Goal: Task Accomplishment & Management: Manage account settings

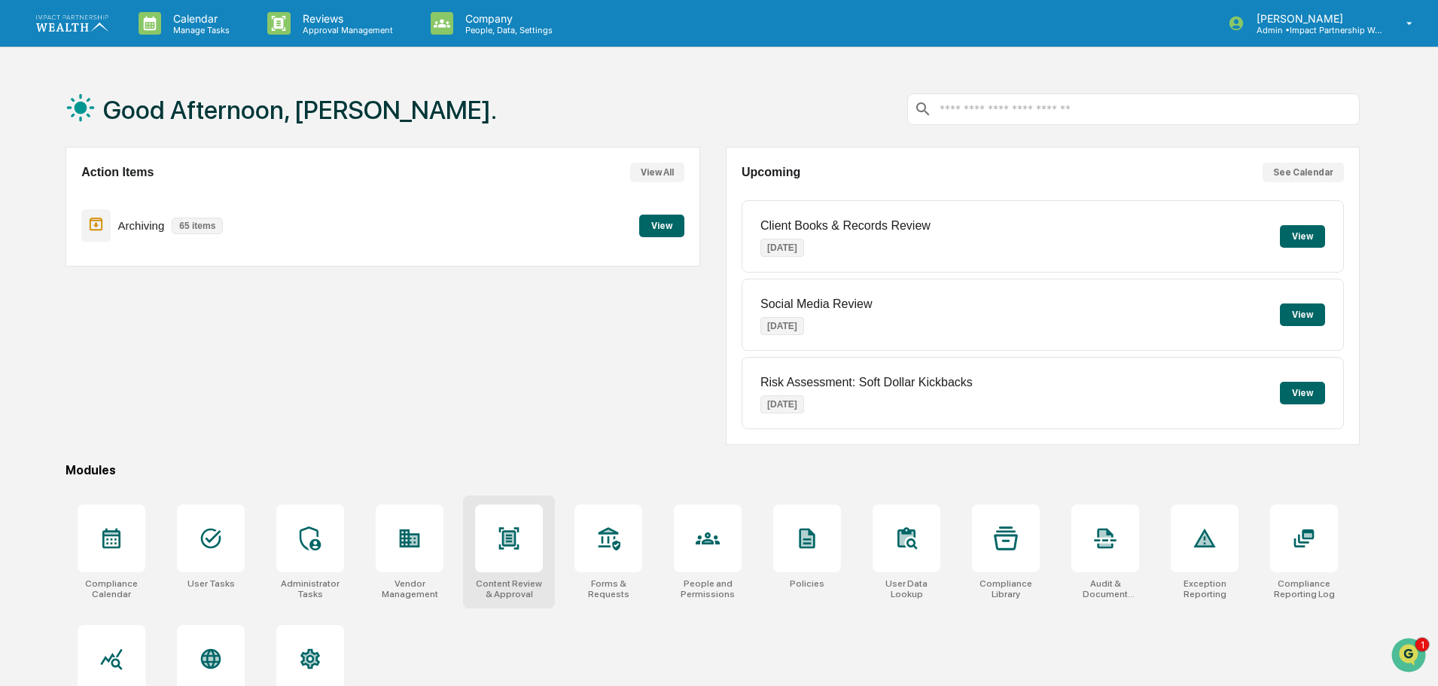
click at [519, 538] on icon at bounding box center [509, 538] width 24 height 24
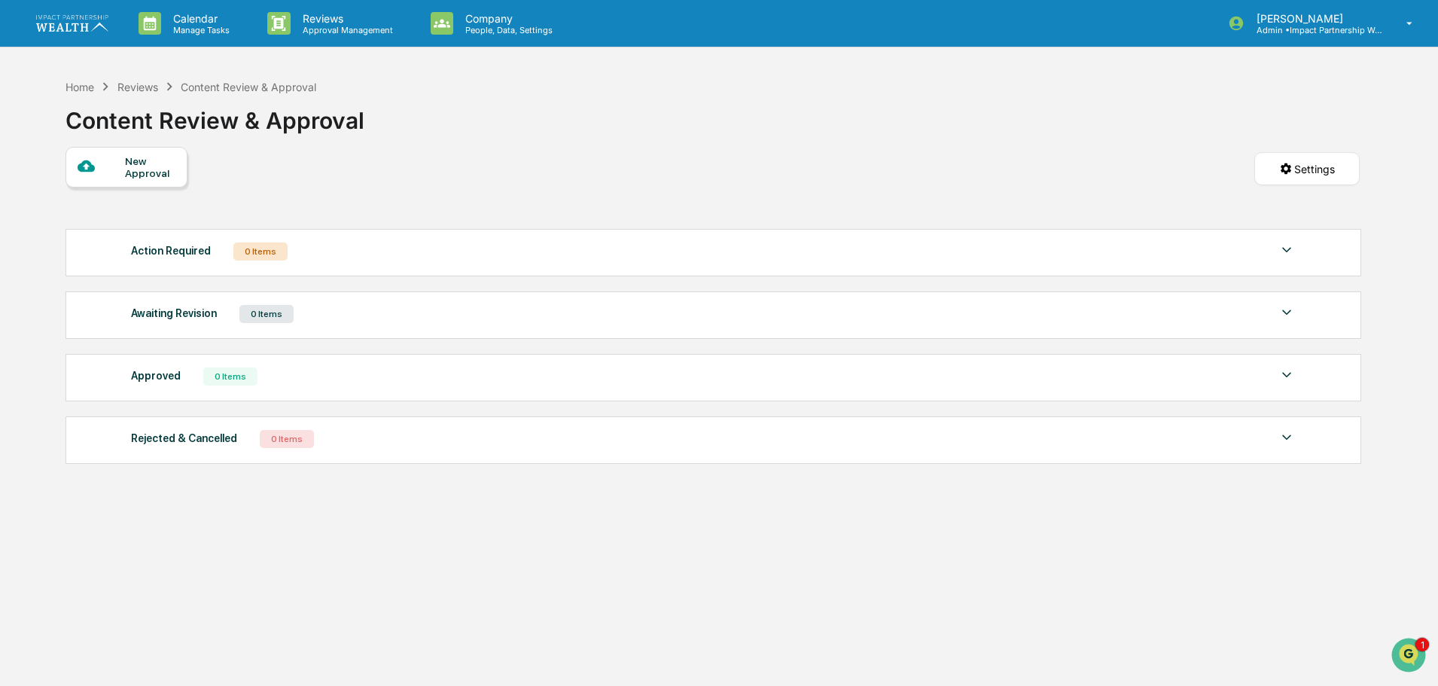
click at [1293, 256] on img at bounding box center [1287, 250] width 18 height 18
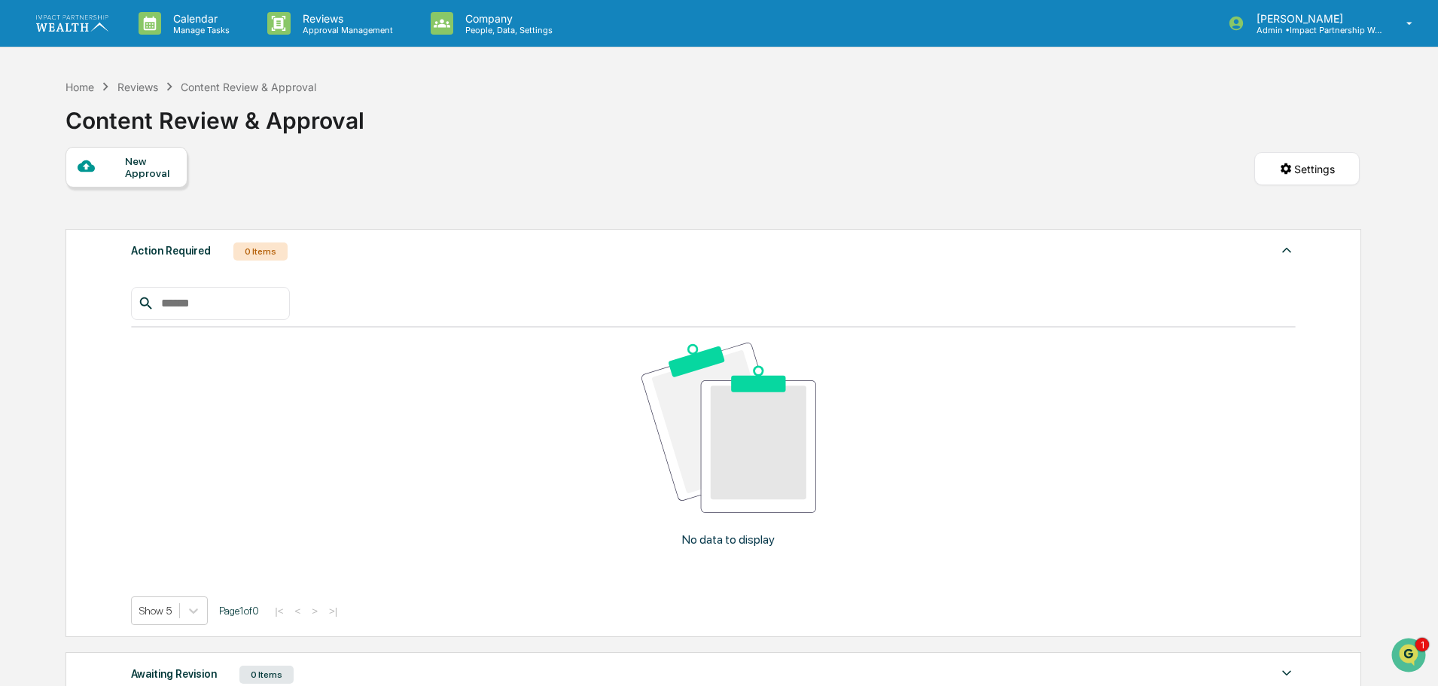
click at [1293, 256] on img at bounding box center [1287, 250] width 18 height 18
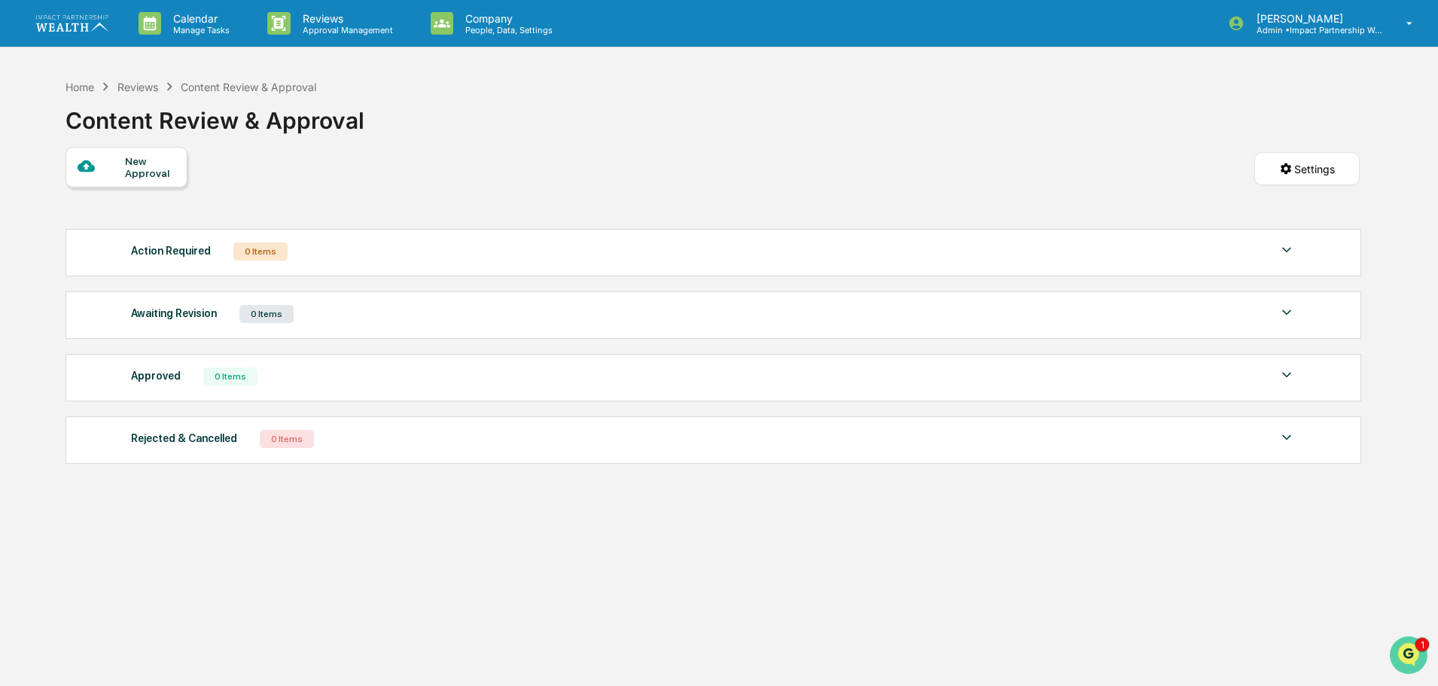
click at [1411, 655] on icon "Open customer support" at bounding box center [1409, 674] width 38 height 38
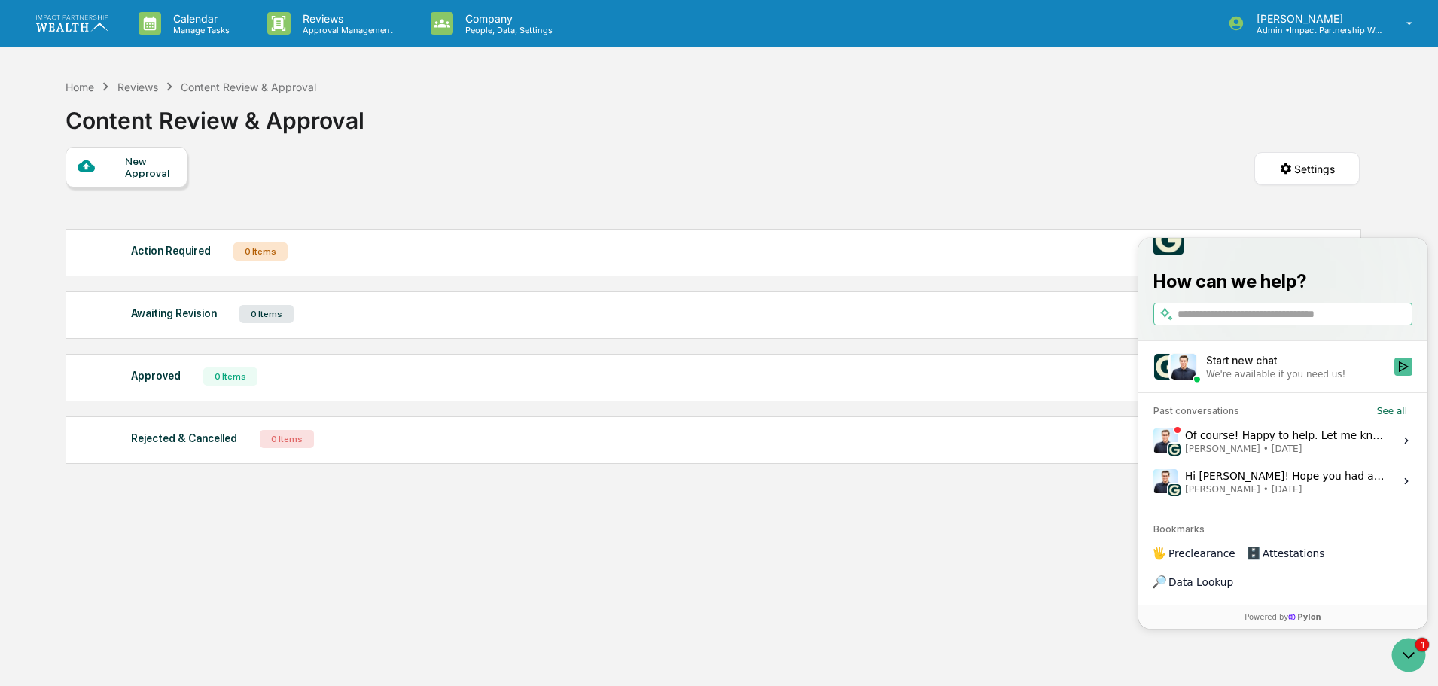
click at [1216, 455] on div "Of course! Happy to help. Let me know if there's anything else we can help with…" at bounding box center [1285, 440] width 200 height 29
click at [1154, 441] on button "View issue" at bounding box center [1153, 441] width 1 height 1
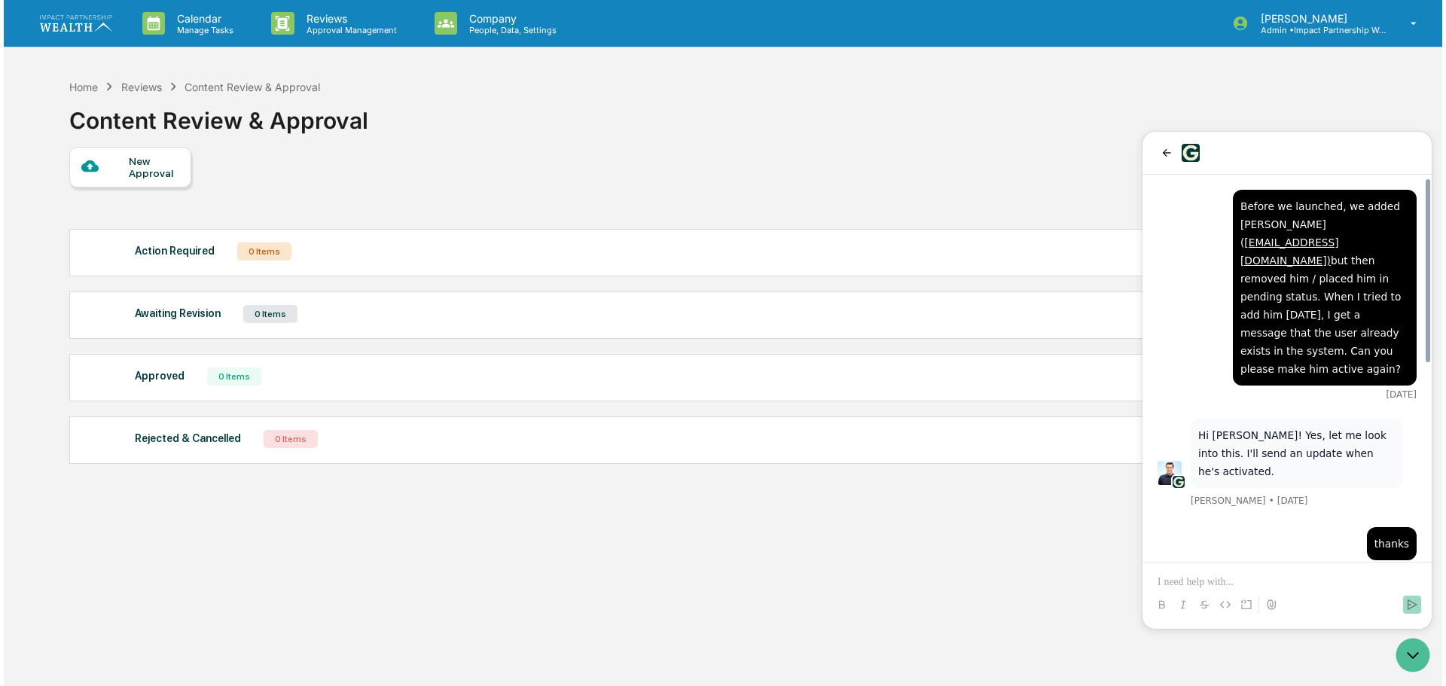
scroll to position [414, 0]
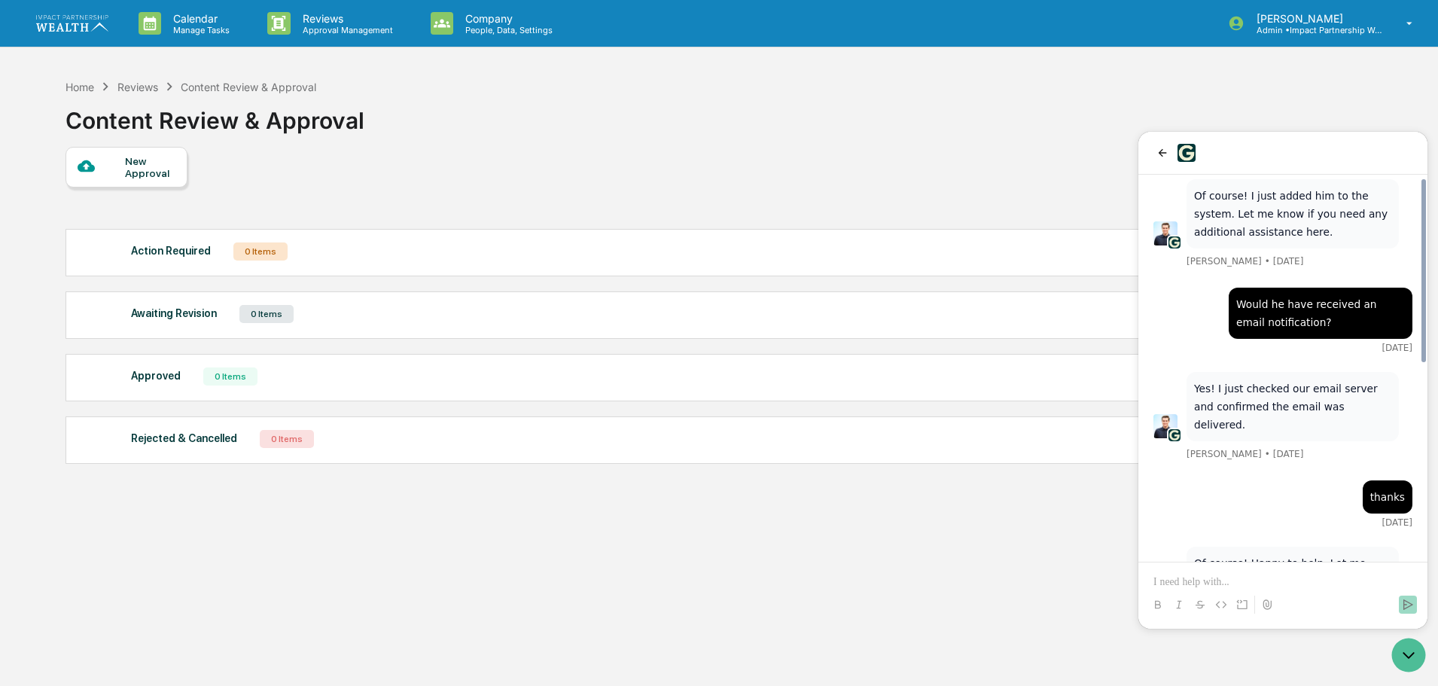
click at [944, 534] on div "Home Reviews Content Review & Approval Content Review & Approval New Approval S…" at bounding box center [713, 415] width 1340 height 686
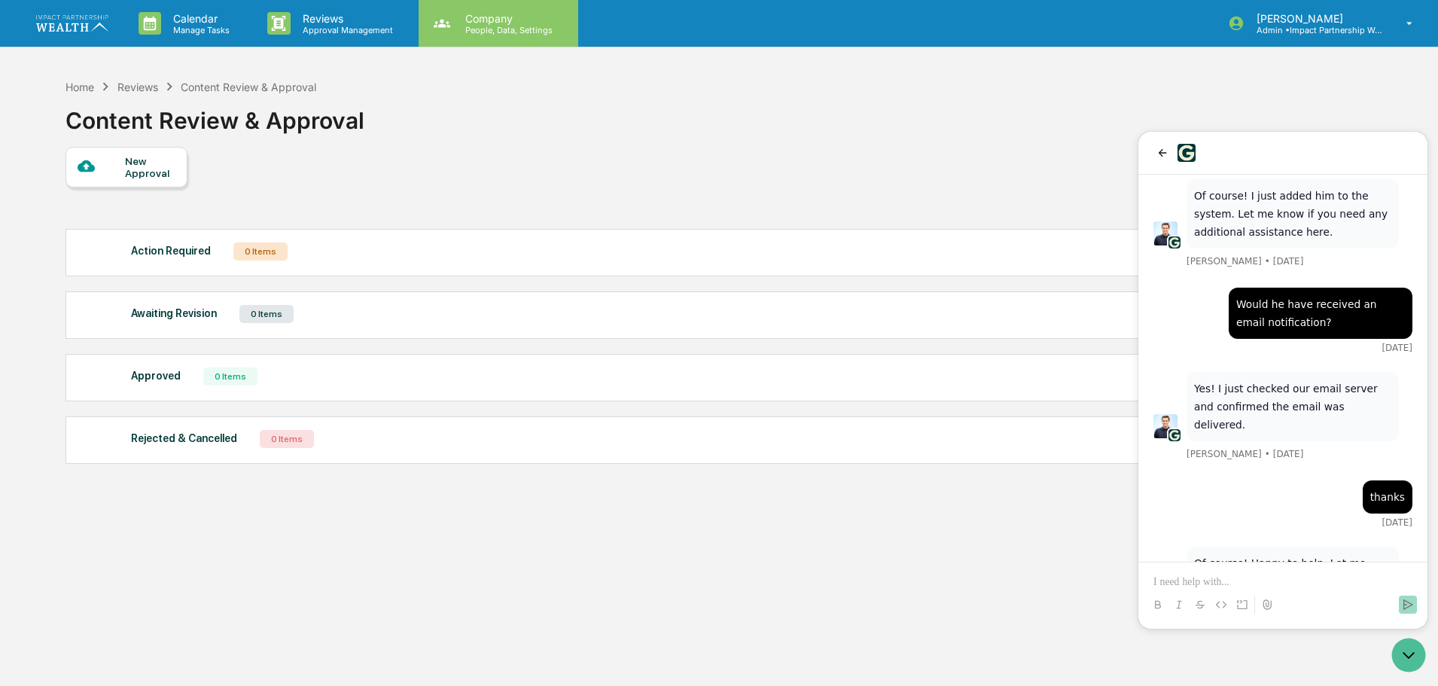
click at [475, 21] on p "Company" at bounding box center [506, 18] width 107 height 13
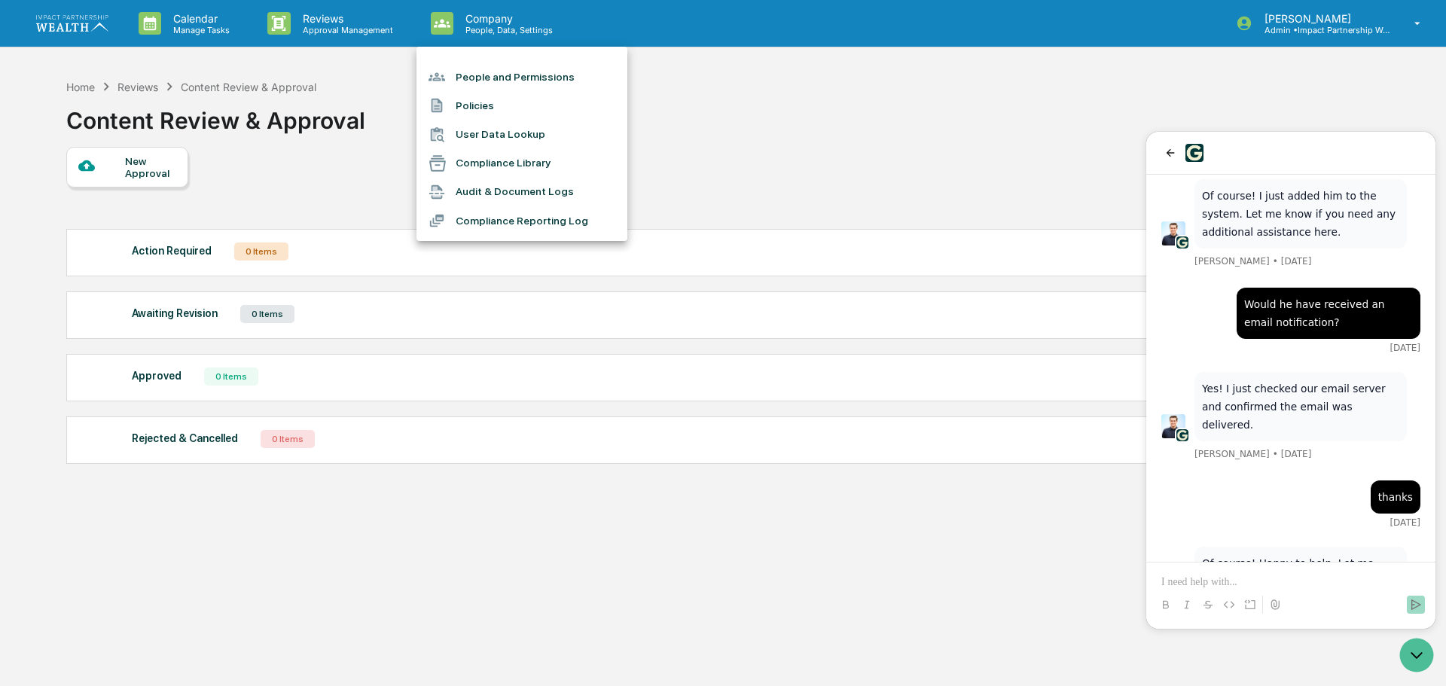
click at [536, 72] on li "People and Permissions" at bounding box center [521, 77] width 211 height 29
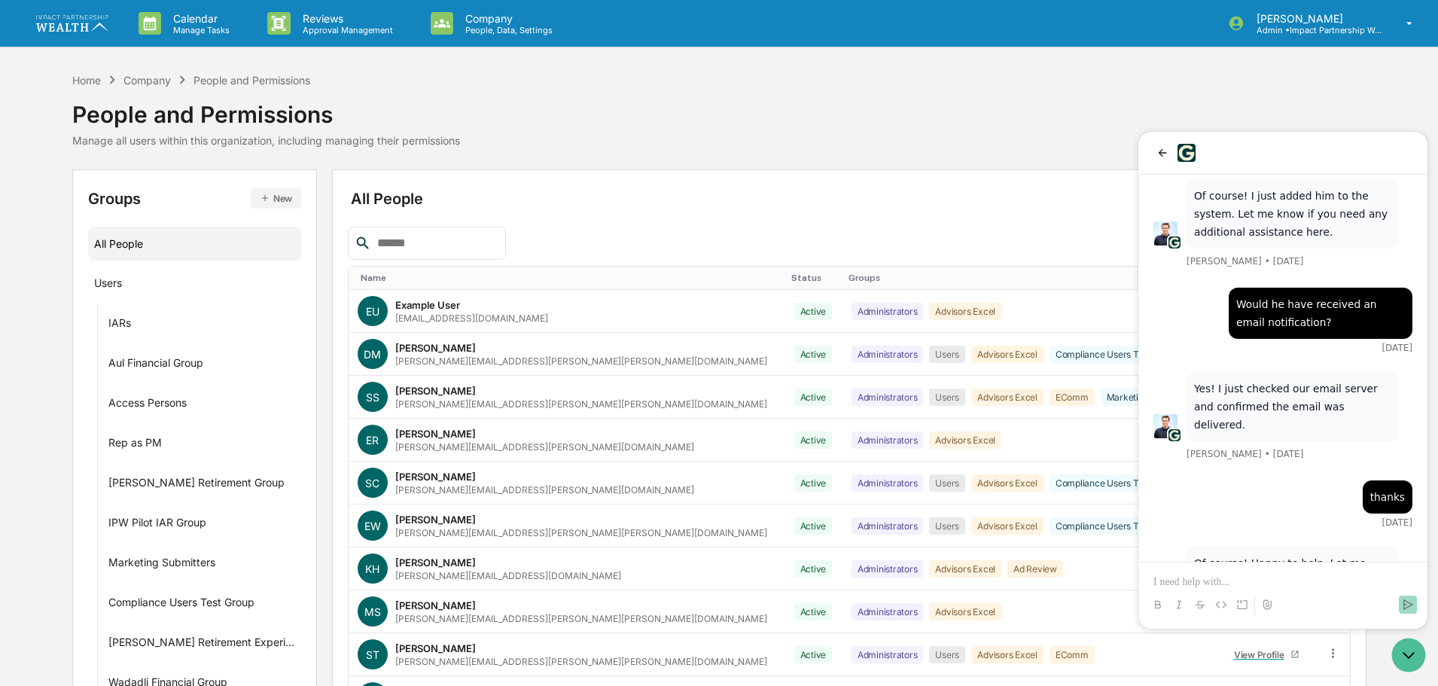
click at [782, 117] on div "Home Company People and Permissions People and Permissions Manage all users wit…" at bounding box center [719, 109] width 1295 height 75
click at [901, 151] on div "Home Company People and Permissions People and Permissions Manage all users wit…" at bounding box center [719, 121] width 1295 height 98
click at [1161, 152] on icon "back" at bounding box center [1163, 153] width 12 height 12
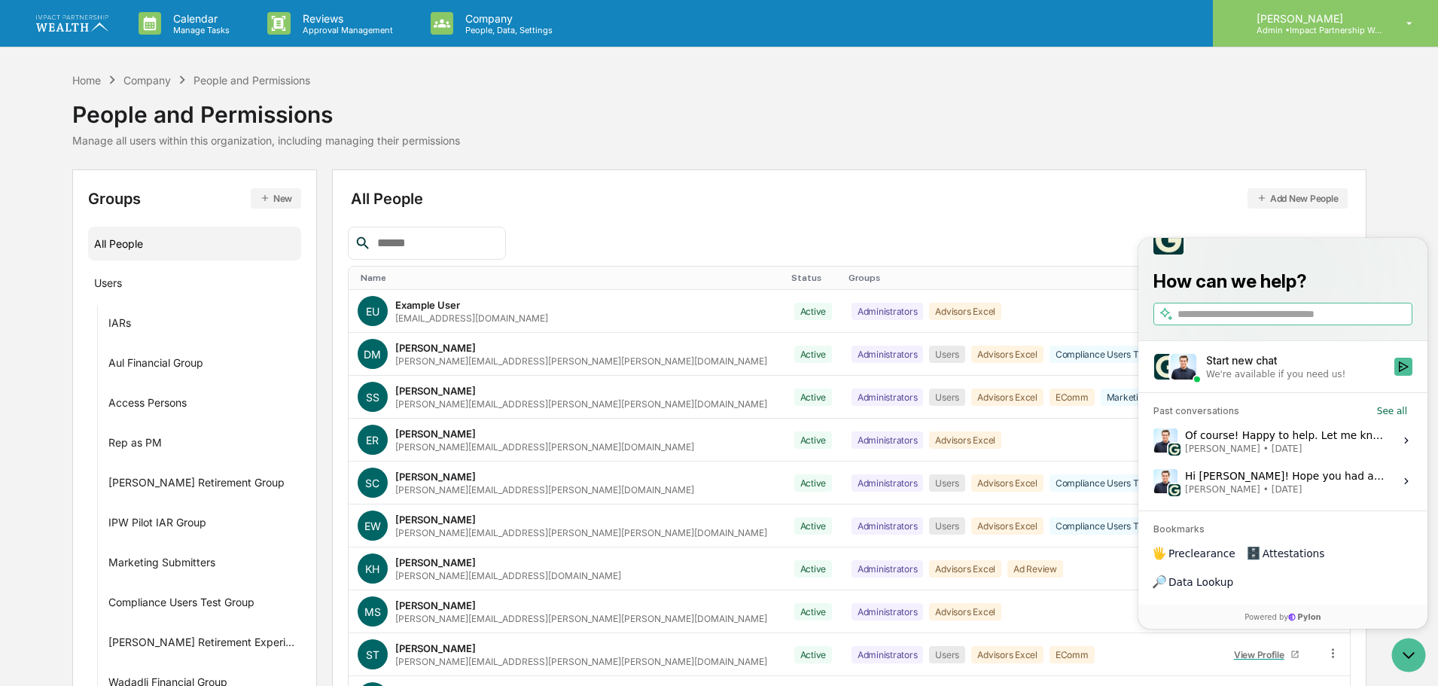
click at [1371, 33] on p "Admin • Impact Partnership Wealth" at bounding box center [1315, 30] width 140 height 11
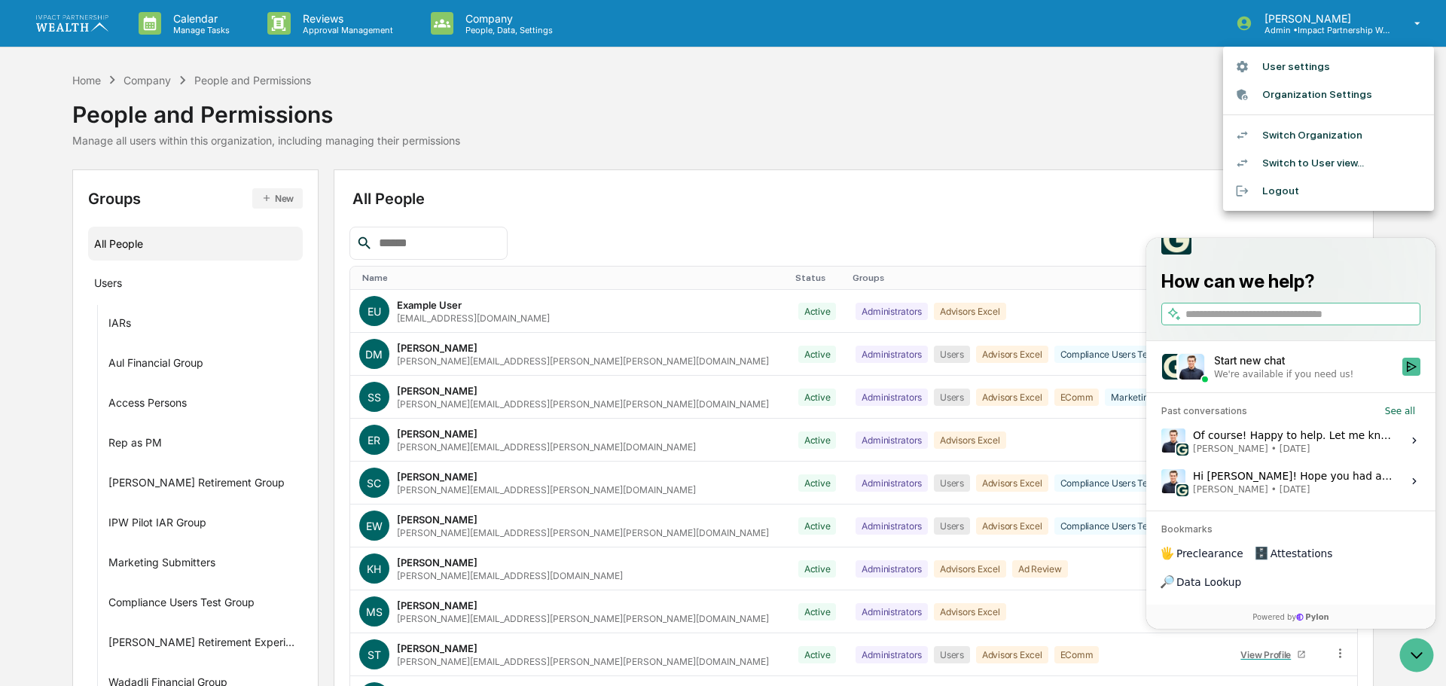
click at [1285, 188] on li "Logout" at bounding box center [1328, 191] width 211 height 28
